Goal: Check status: Check status

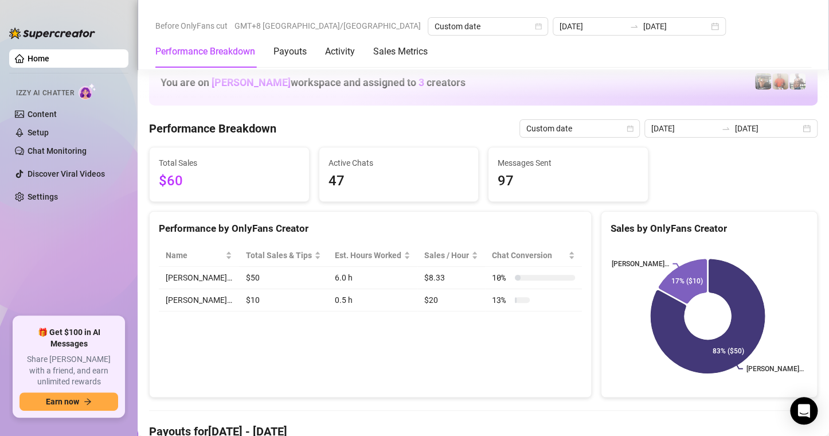
scroll to position [1434, 0]
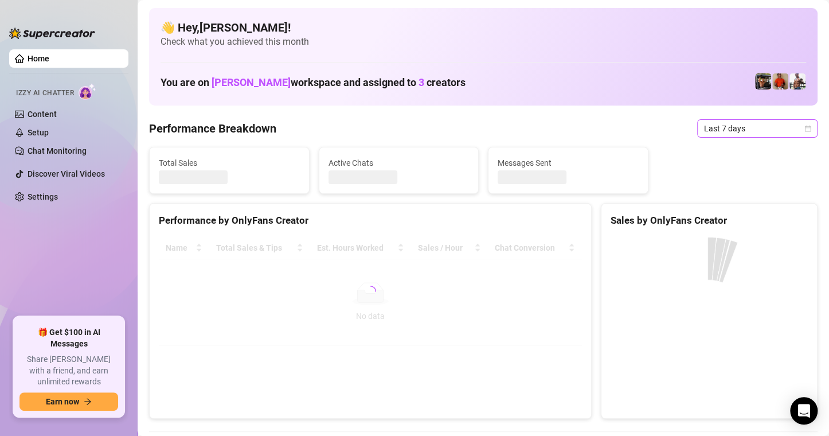
click at [805, 125] on icon "calendar" at bounding box center [808, 128] width 7 height 7
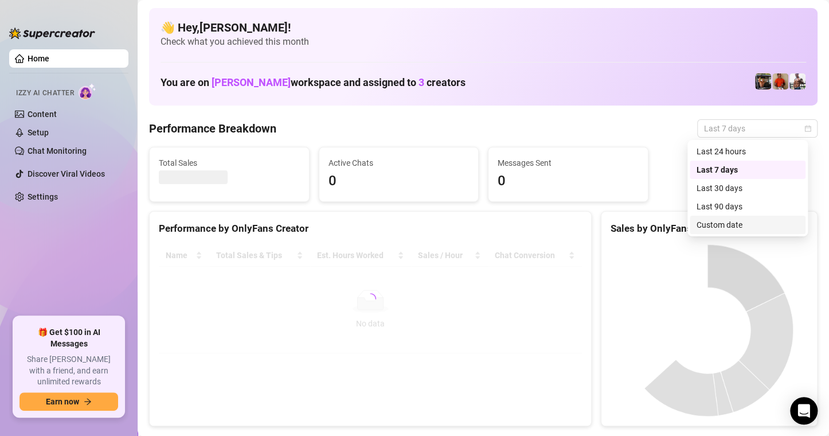
click at [739, 244] on canvas at bounding box center [708, 330] width 194 height 172
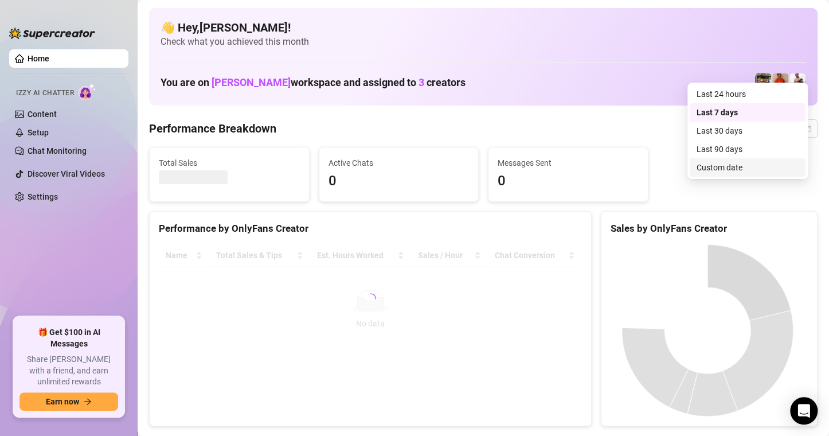
scroll to position [57, 0]
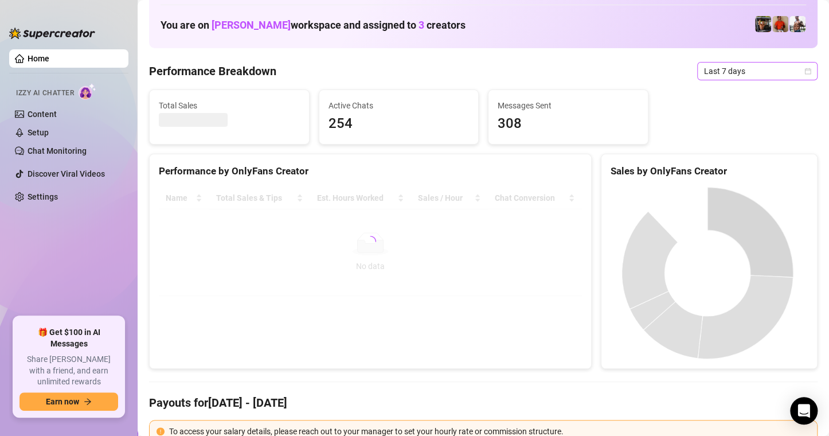
click at [796, 75] on span "Last 7 days" at bounding box center [757, 71] width 107 height 17
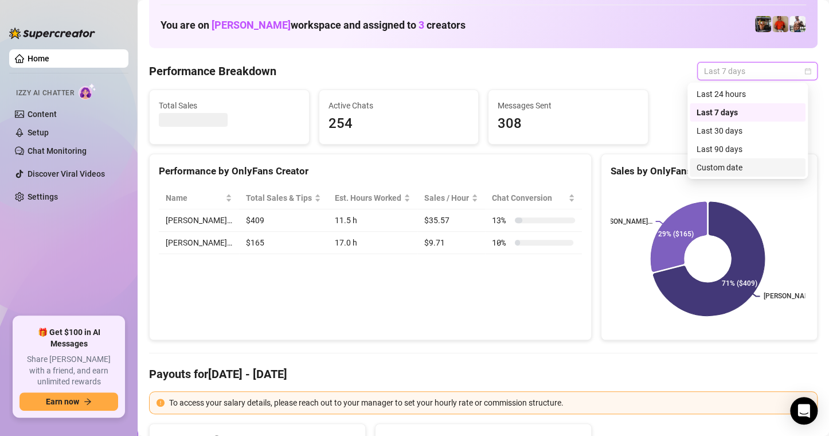
click at [727, 166] on div "Custom date" at bounding box center [748, 167] width 102 height 13
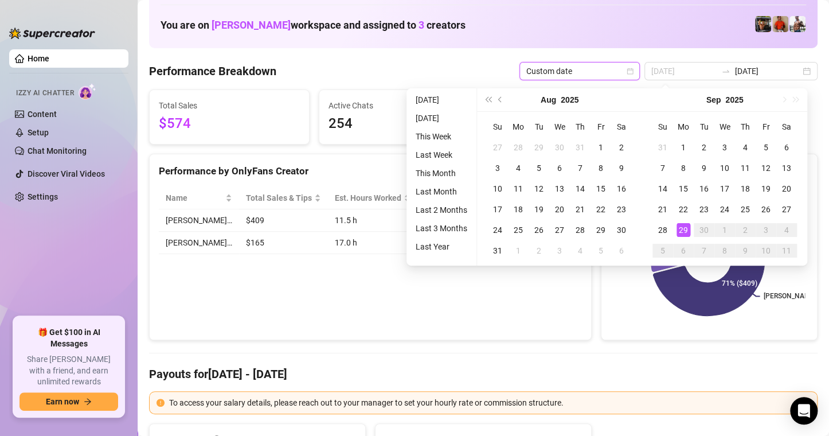
type input "[DATE]"
click at [683, 229] on div "29" at bounding box center [684, 230] width 14 height 14
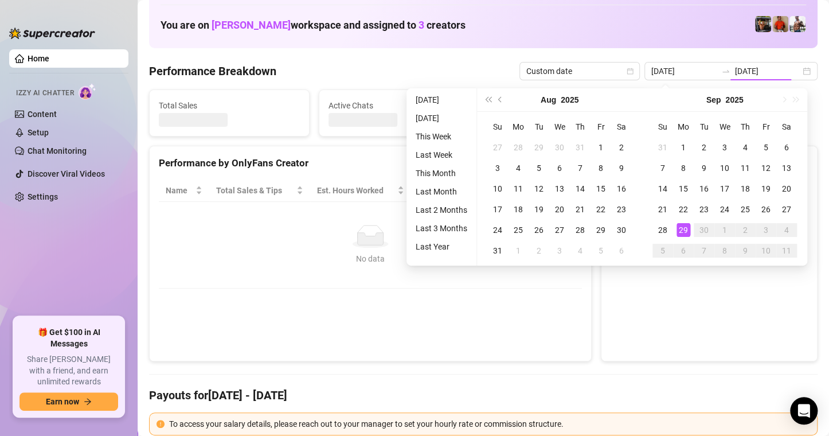
type input "[DATE]"
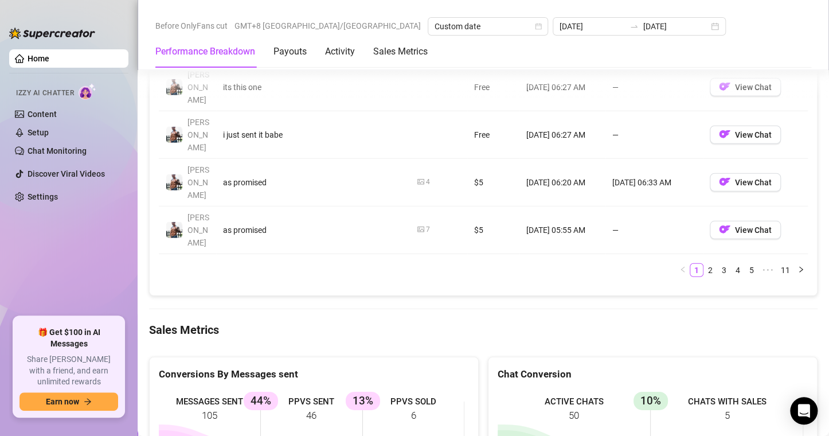
scroll to position [1491, 0]
